Goal: Information Seeking & Learning: Find specific fact

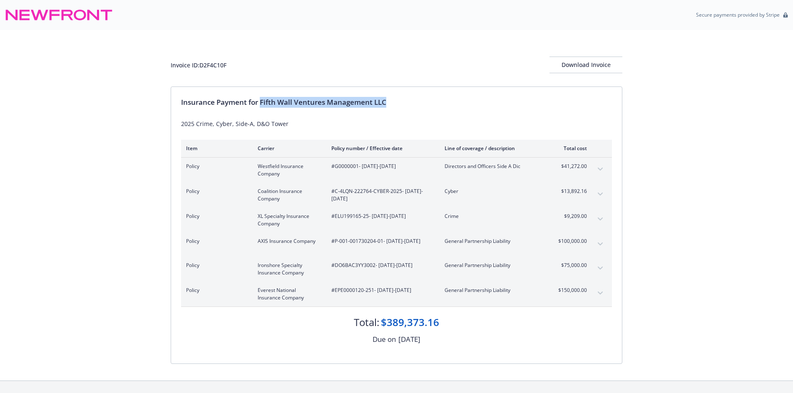
drag, startPoint x: 261, startPoint y: 100, endPoint x: 389, endPoint y: 104, distance: 127.5
click at [389, 104] on div "Insurance Payment for Fifth Wall Ventures Management LLC" at bounding box center [396, 102] width 431 height 11
copy div "Fifth Wall Ventures Management LLC"
click at [214, 58] on div "Invoice ID: D2F4C10F Download Invoice" at bounding box center [397, 65] width 452 height 17
click at [214, 64] on div "Invoice ID: D2F4C10F" at bounding box center [199, 65] width 56 height 9
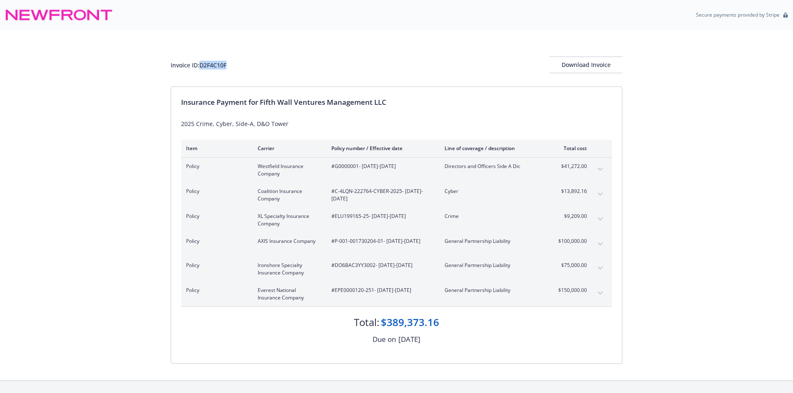
click at [214, 64] on div "Invoice ID: D2F4C10F" at bounding box center [199, 65] width 56 height 9
copy div "D2F4C10F"
click at [350, 170] on span "#G0000001 - [DATE]-[DATE]" at bounding box center [381, 166] width 100 height 7
copy span "G0000001"
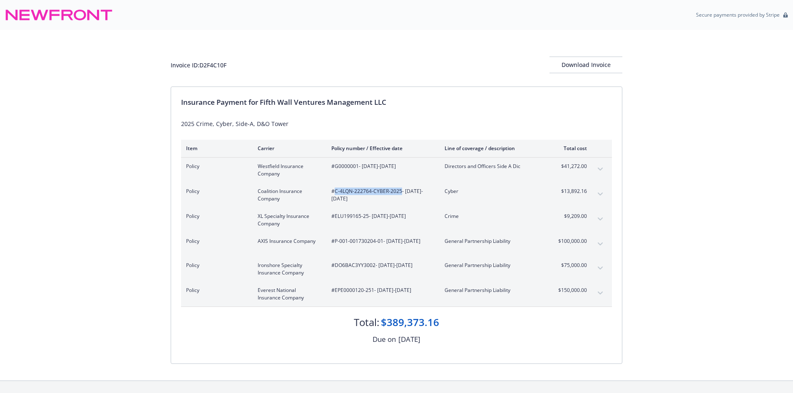
drag, startPoint x: 400, startPoint y: 190, endPoint x: 334, endPoint y: 191, distance: 66.2
click at [334, 191] on span "#C-4LQN-222764-CYBER-2025 - [DATE]-[DATE]" at bounding box center [381, 195] width 100 height 15
copy span "C-4LQN-222764-CYBER-2025"
drag, startPoint x: 369, startPoint y: 215, endPoint x: 335, endPoint y: 219, distance: 34.0
click at [335, 219] on span "#ELU199165-25 - [DATE]-[DATE]" at bounding box center [381, 216] width 100 height 7
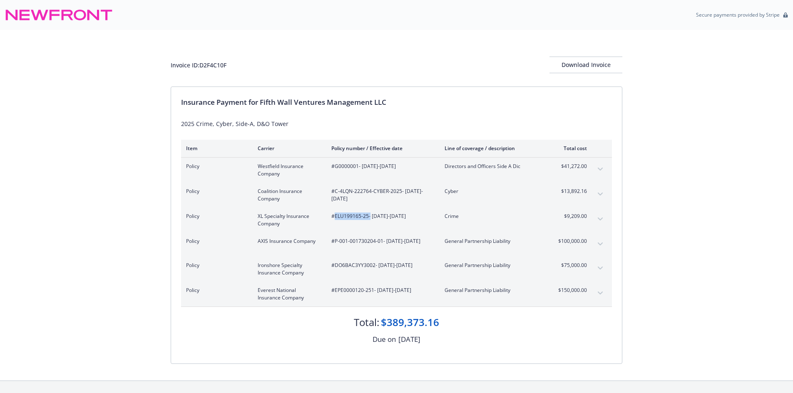
copy span "ELU199165-25"
drag, startPoint x: 382, startPoint y: 241, endPoint x: 336, endPoint y: 242, distance: 46.2
click at [336, 242] on span "#P-001-001730204-01 - [DATE]-[DATE]" at bounding box center [381, 241] width 100 height 7
copy span "P-001-001730204-01"
click at [370, 267] on span "#DO6BAC3YY3002 - [DATE]-[DATE]" at bounding box center [381, 265] width 100 height 7
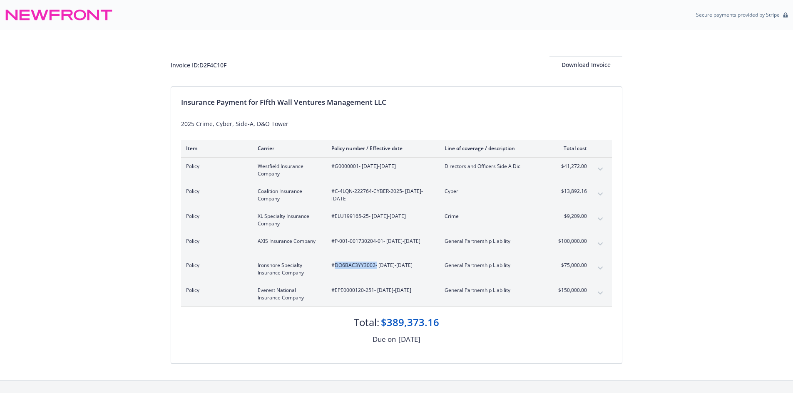
click at [370, 267] on span "#DO6BAC3YY3002 - [DATE]-[DATE]" at bounding box center [381, 265] width 100 height 7
copy span "DO6BAC3YY3002"
drag, startPoint x: 373, startPoint y: 289, endPoint x: 336, endPoint y: 290, distance: 37.1
click at [336, 290] on span "#EPE0000120-251 - [DATE]-[DATE]" at bounding box center [381, 290] width 100 height 7
copy span "EPE0000120-251"
